Goal: Find specific page/section: Find specific page/section

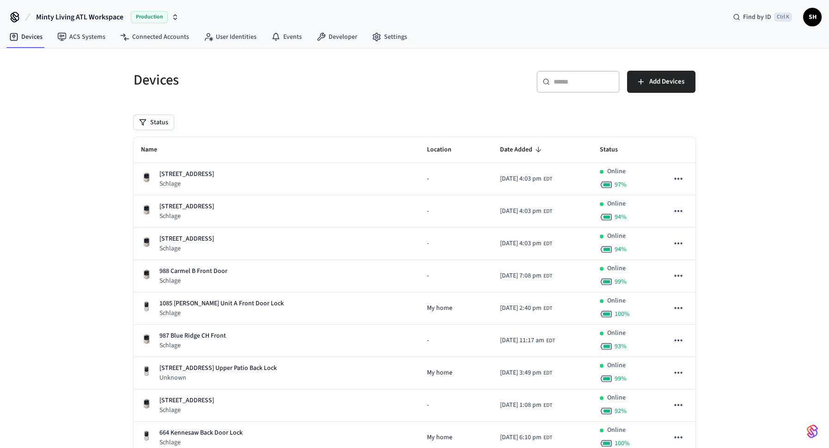
click at [564, 82] on input "text" at bounding box center [583, 81] width 60 height 9
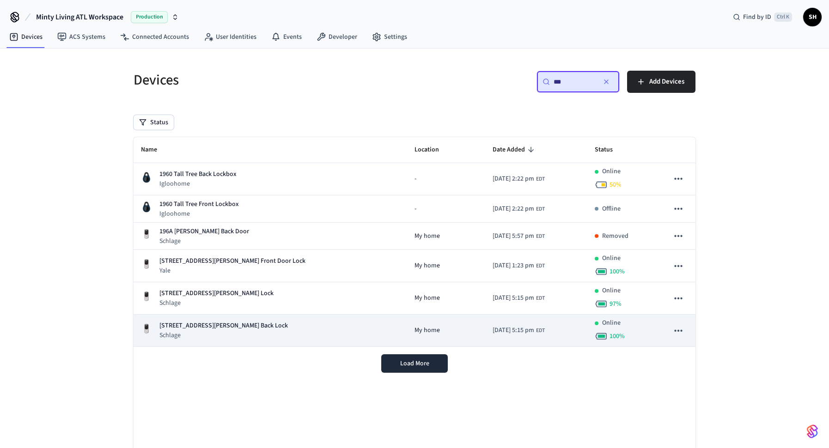
type input "***"
click at [299, 324] on div "196B [PERSON_NAME] St Back Lock Schlage" at bounding box center [270, 330] width 259 height 19
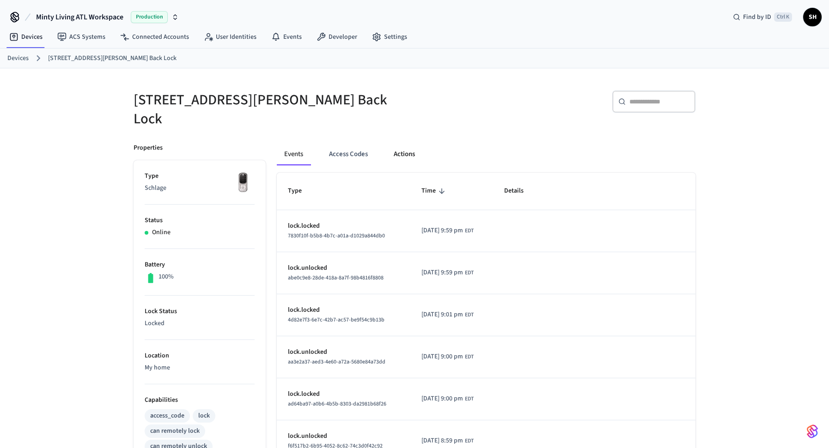
click at [415, 143] on button "Actions" at bounding box center [404, 154] width 36 height 22
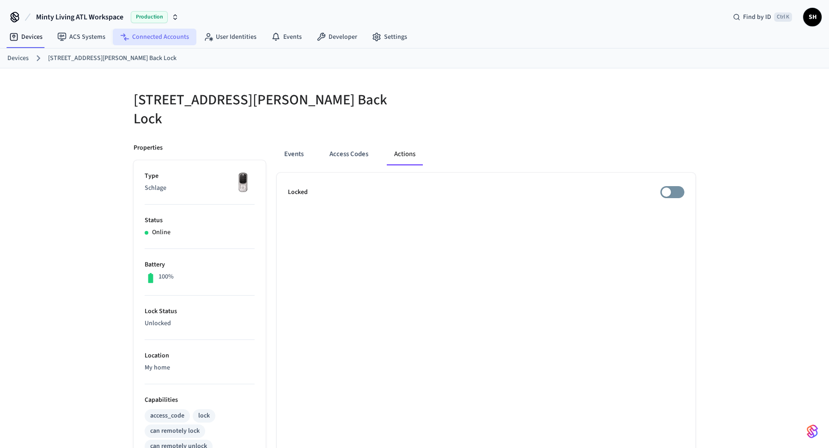
click at [151, 36] on link "Connected Accounts" at bounding box center [155, 37] width 84 height 17
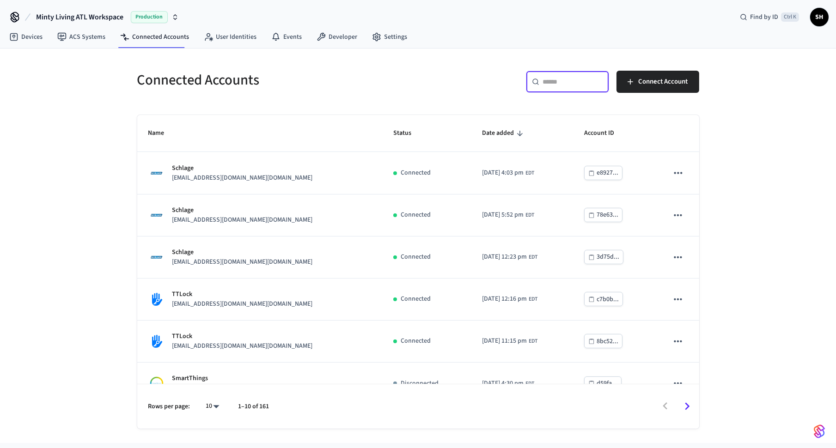
click at [549, 83] on input "text" at bounding box center [573, 81] width 60 height 9
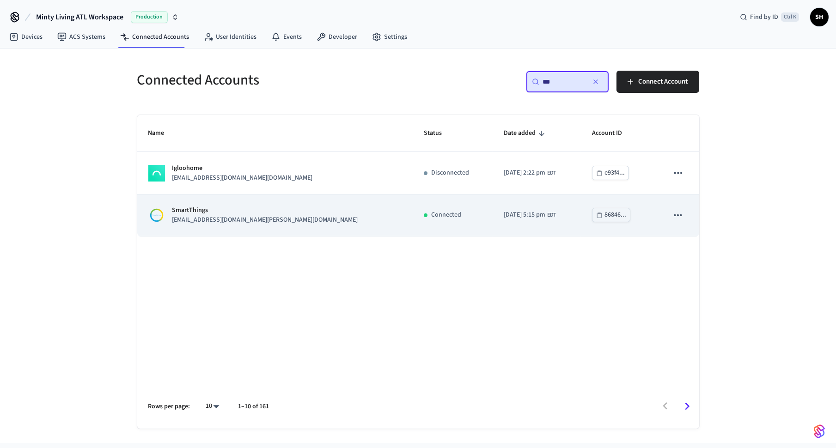
type input "***"
click at [322, 218] on div "SmartThings [EMAIL_ADDRESS][DOMAIN_NAME][PERSON_NAME][DOMAIN_NAME]" at bounding box center [274, 215] width 253 height 19
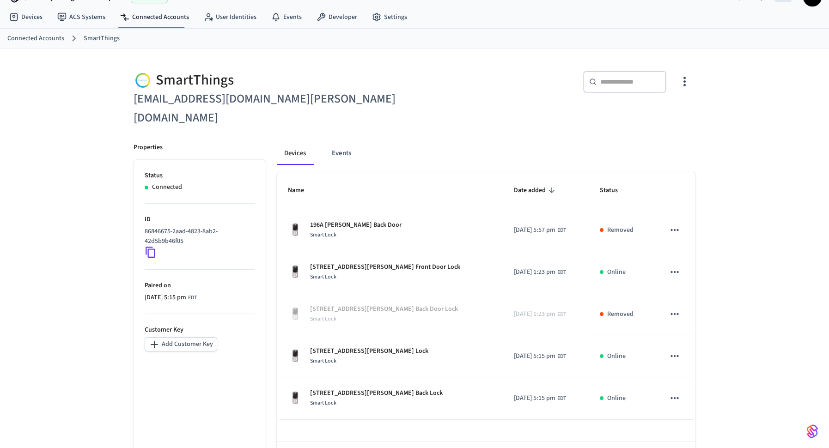
scroll to position [38, 0]
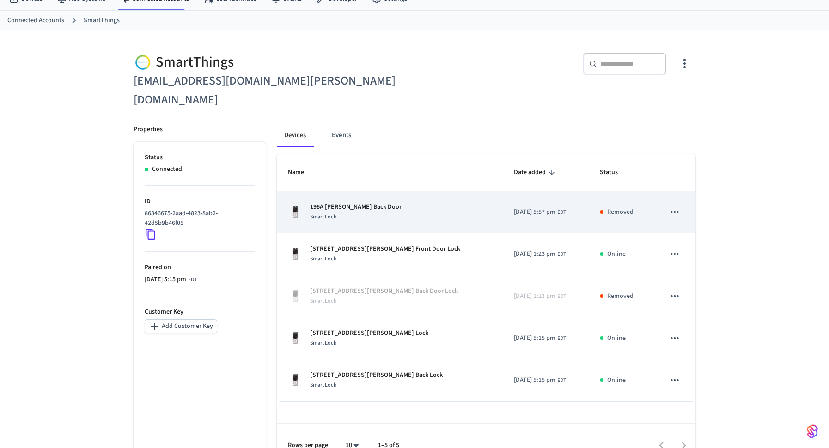
click at [430, 202] on div "196A [PERSON_NAME] Back Door Smart Lock" at bounding box center [390, 211] width 204 height 19
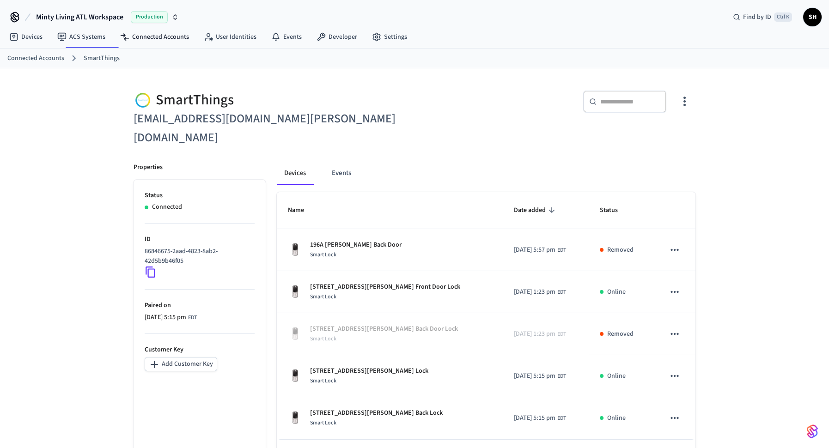
scroll to position [38, 0]
